Goal: Find specific page/section: Find specific page/section

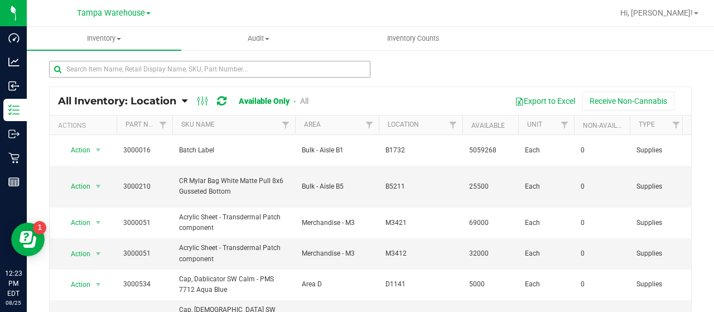
click at [189, 66] on input "text" at bounding box center [209, 69] width 321 height 17
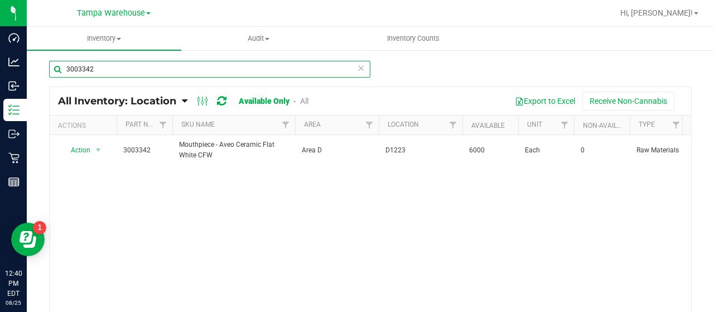
click at [203, 70] on input "3003342" at bounding box center [209, 69] width 321 height 17
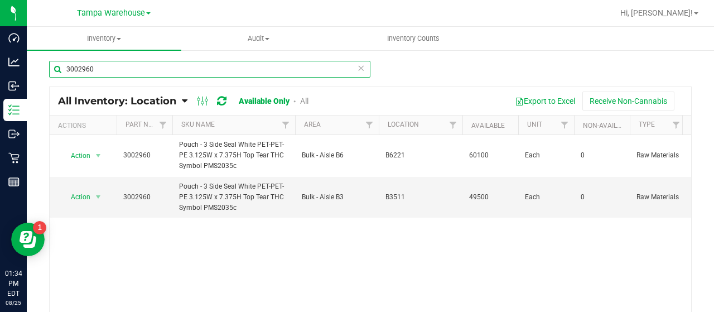
type input "3002960"
